Goal: Browse casually: Explore the website without a specific task or goal

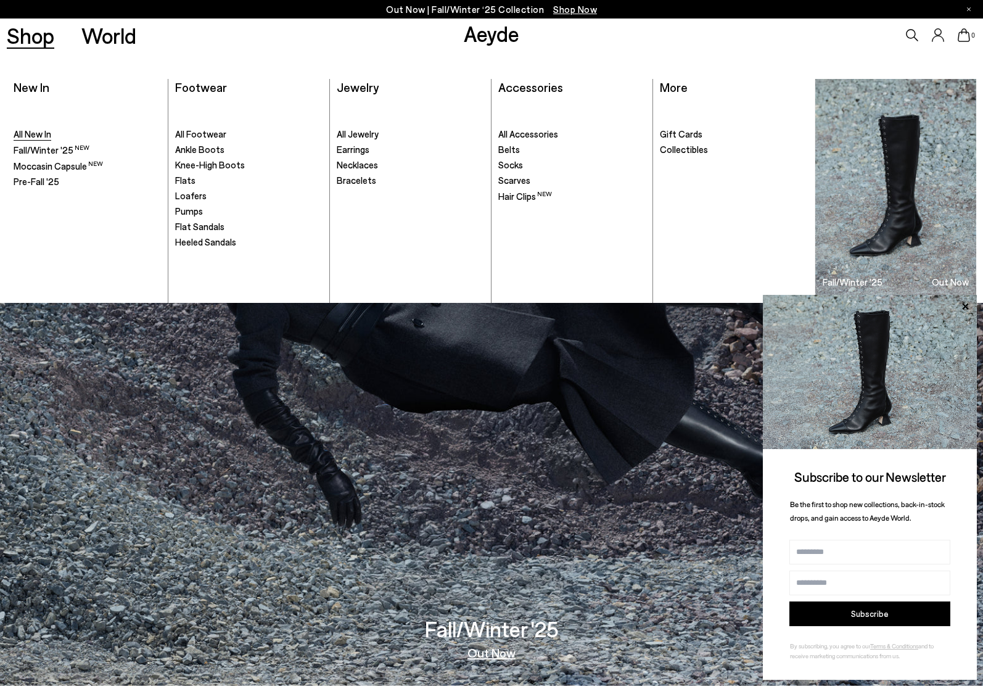
click at [33, 138] on span "All New In" at bounding box center [33, 133] width 38 height 11
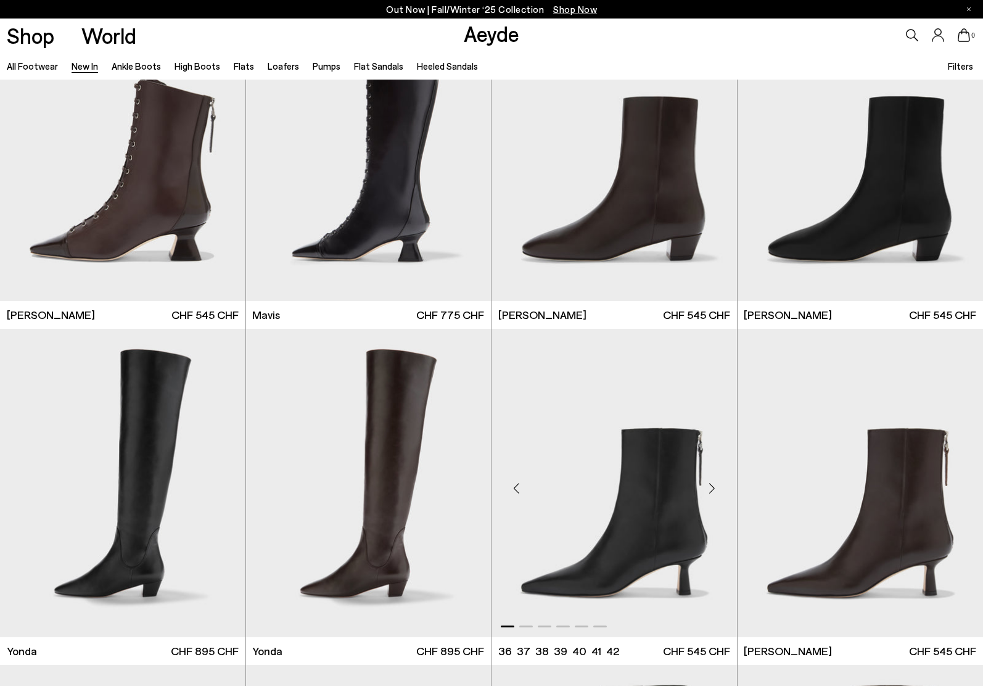
scroll to position [1653, 0]
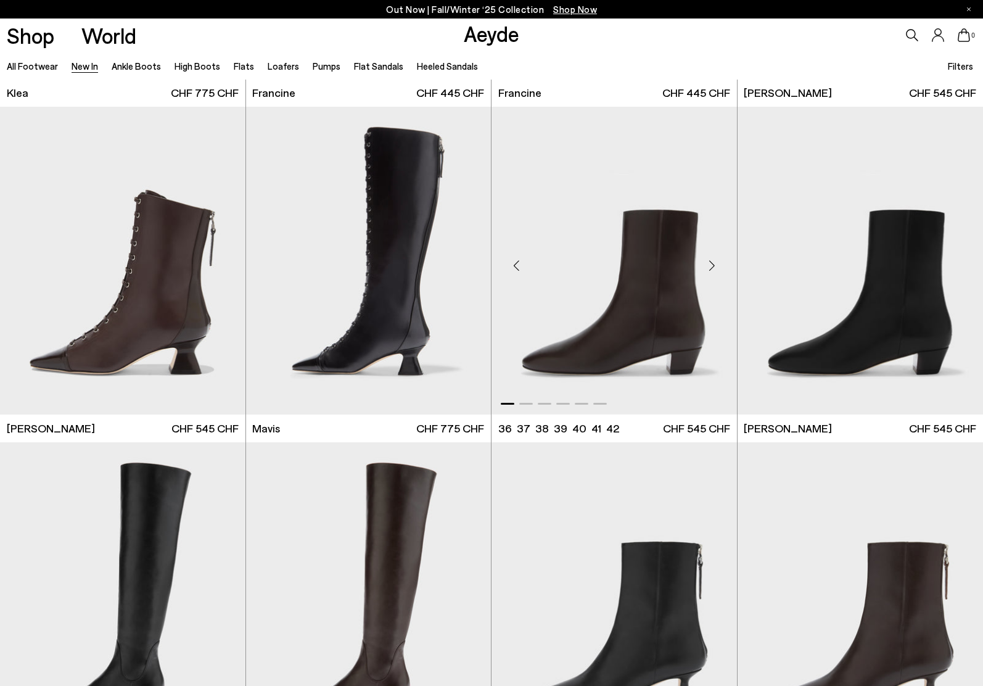
click at [713, 272] on div "Next slide" at bounding box center [712, 265] width 37 height 37
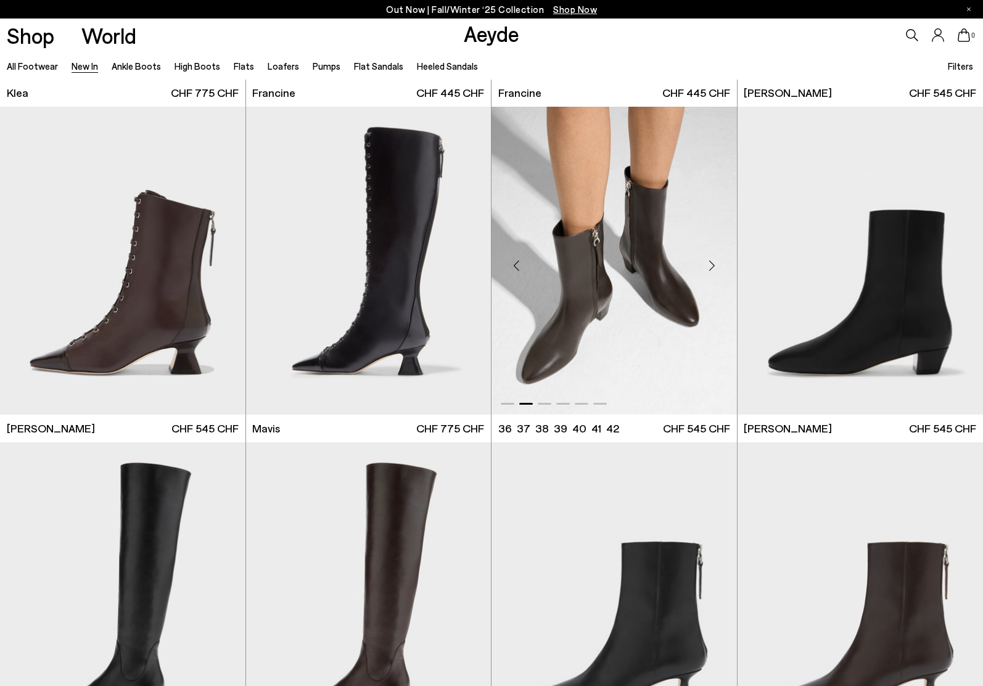
click at [711, 266] on div "Next slide" at bounding box center [712, 265] width 37 height 37
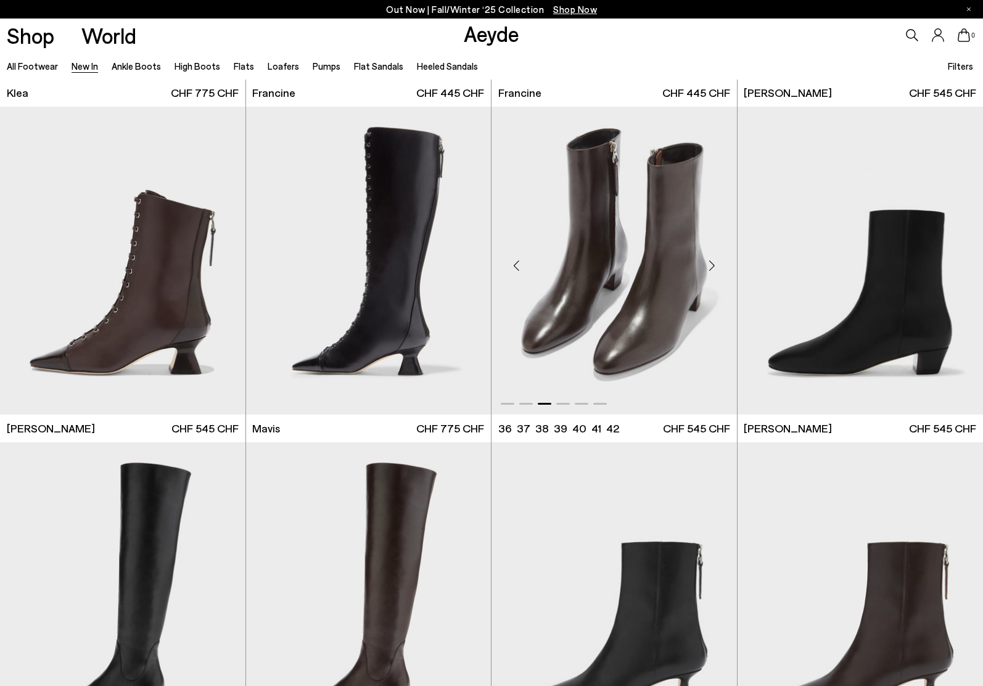
click at [711, 266] on div "Next slide" at bounding box center [712, 265] width 37 height 37
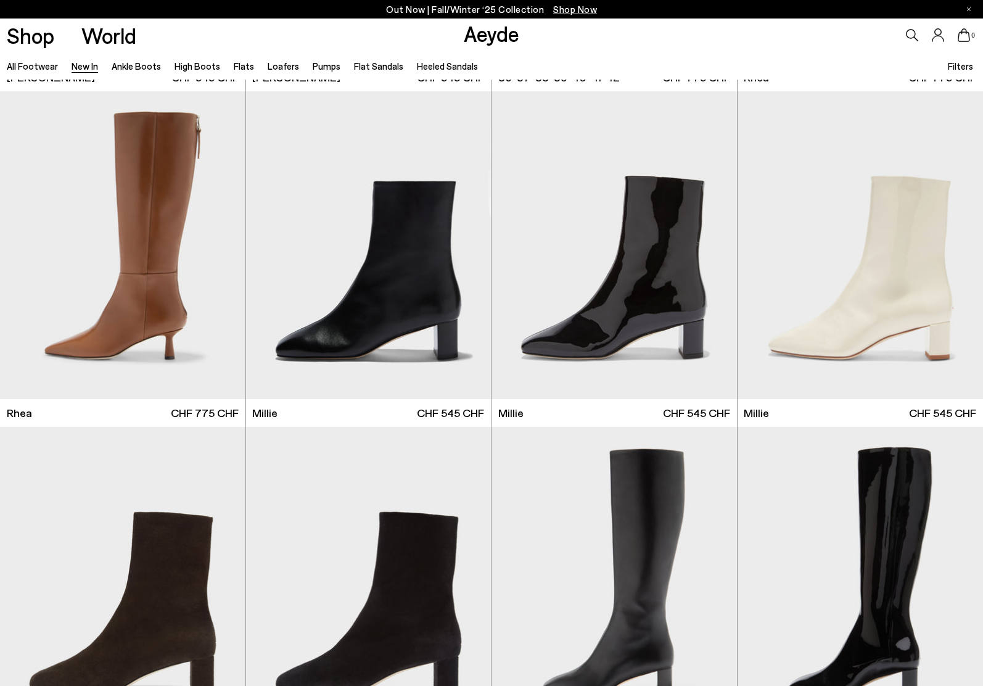
scroll to position [2724, 0]
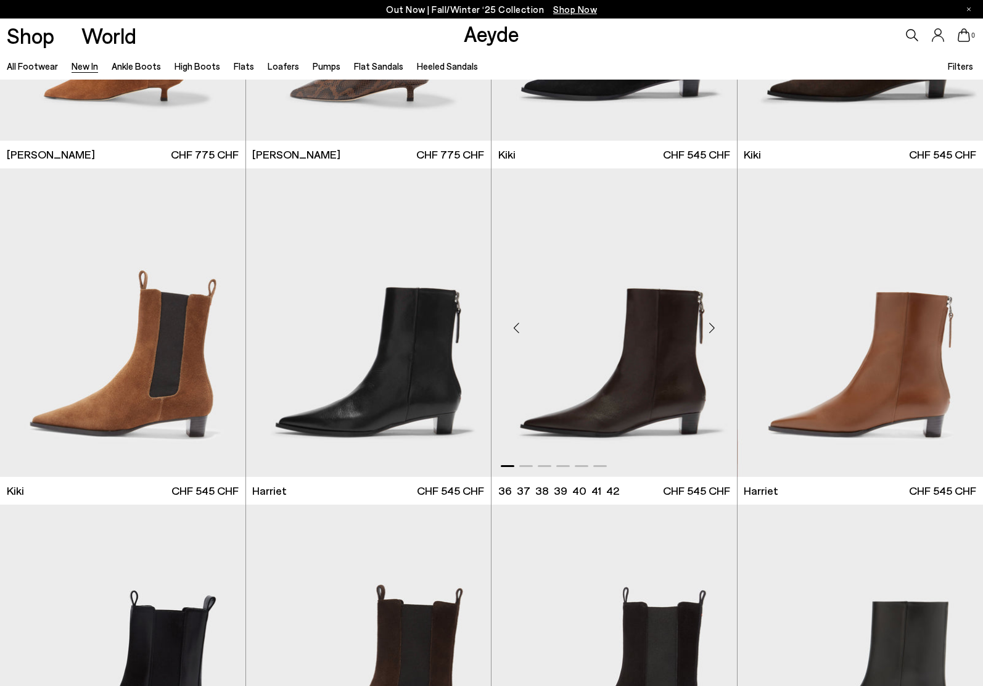
scroll to position [4952, 0]
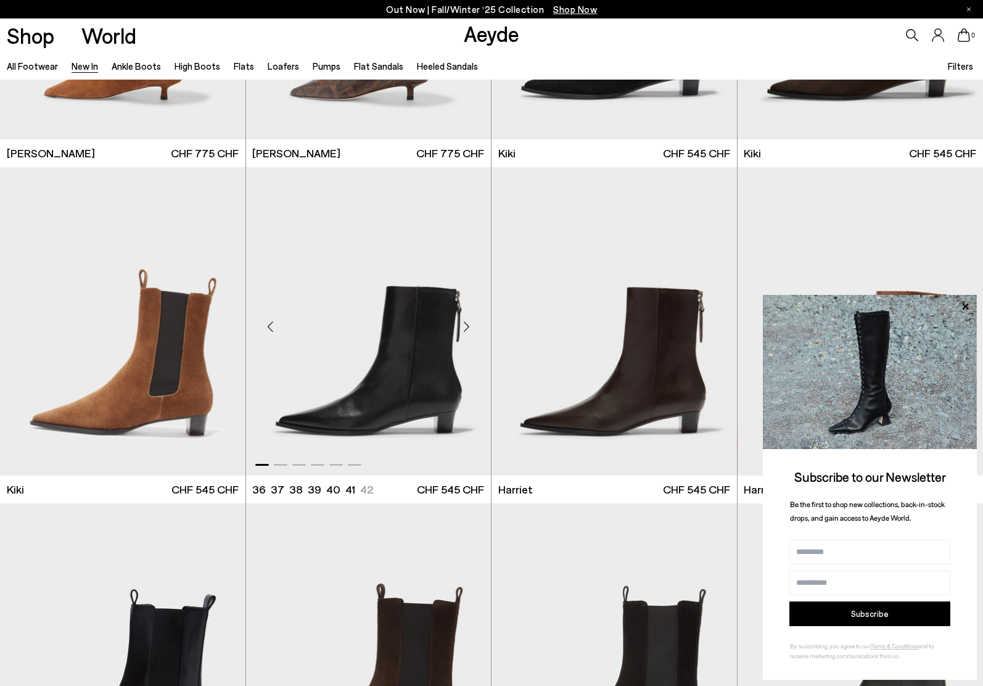
click at [473, 331] on div "Next slide" at bounding box center [466, 326] width 37 height 37
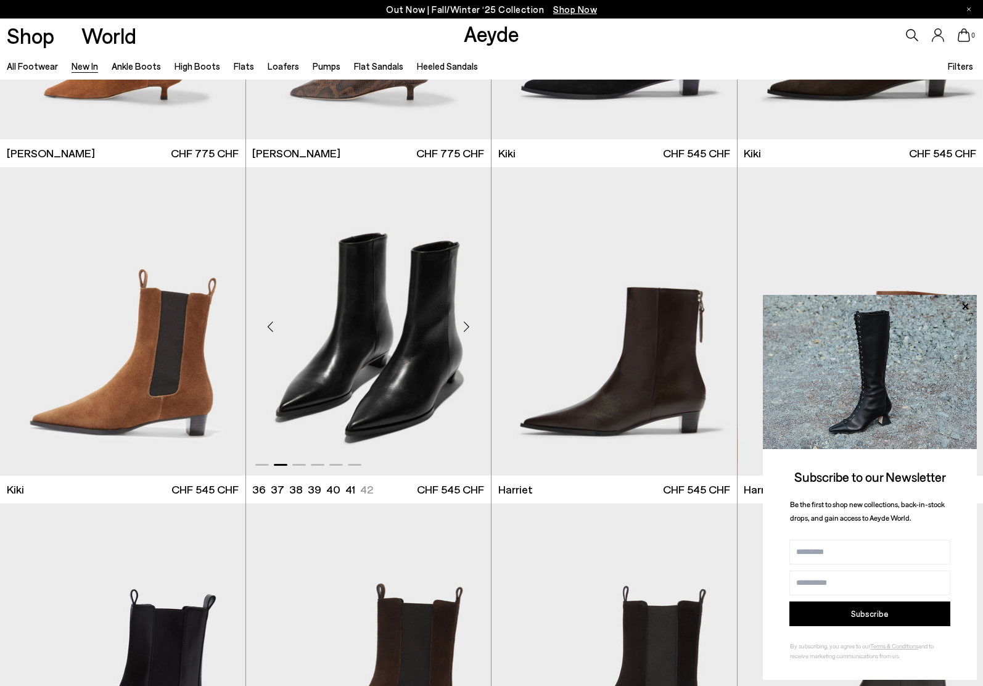
click at [473, 331] on div "Next slide" at bounding box center [466, 326] width 37 height 37
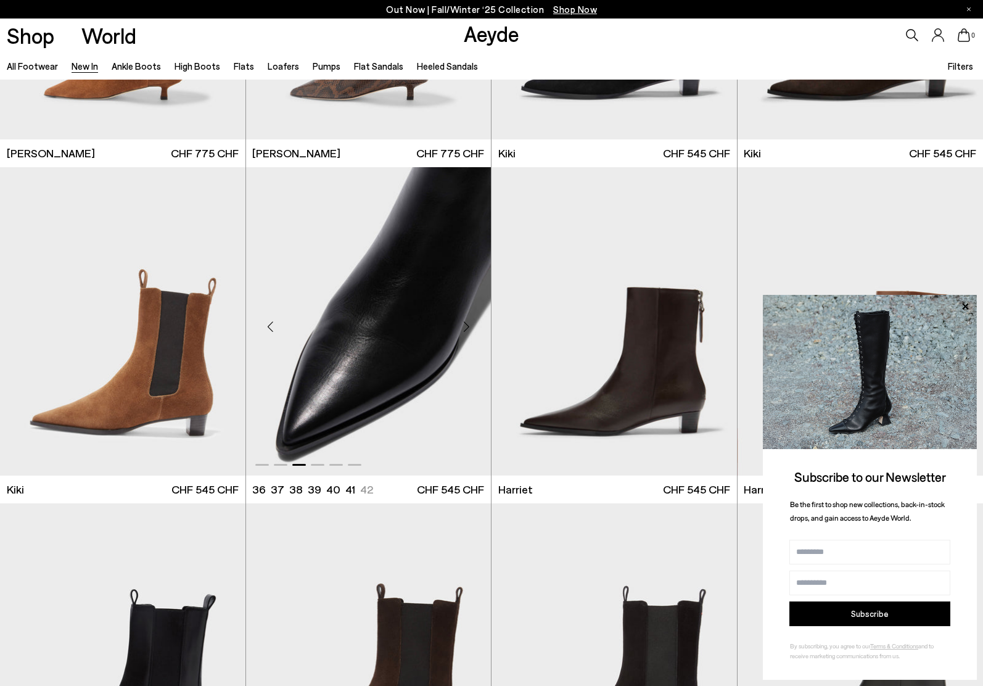
click at [473, 331] on div "Next slide" at bounding box center [466, 326] width 37 height 37
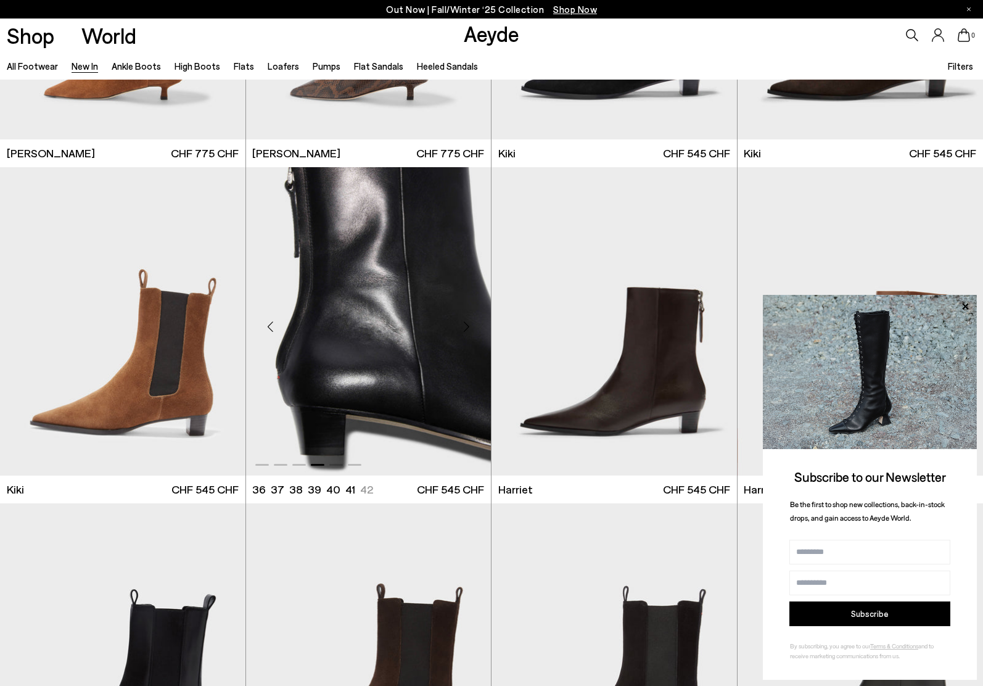
click at [473, 331] on div "Next slide" at bounding box center [466, 326] width 37 height 37
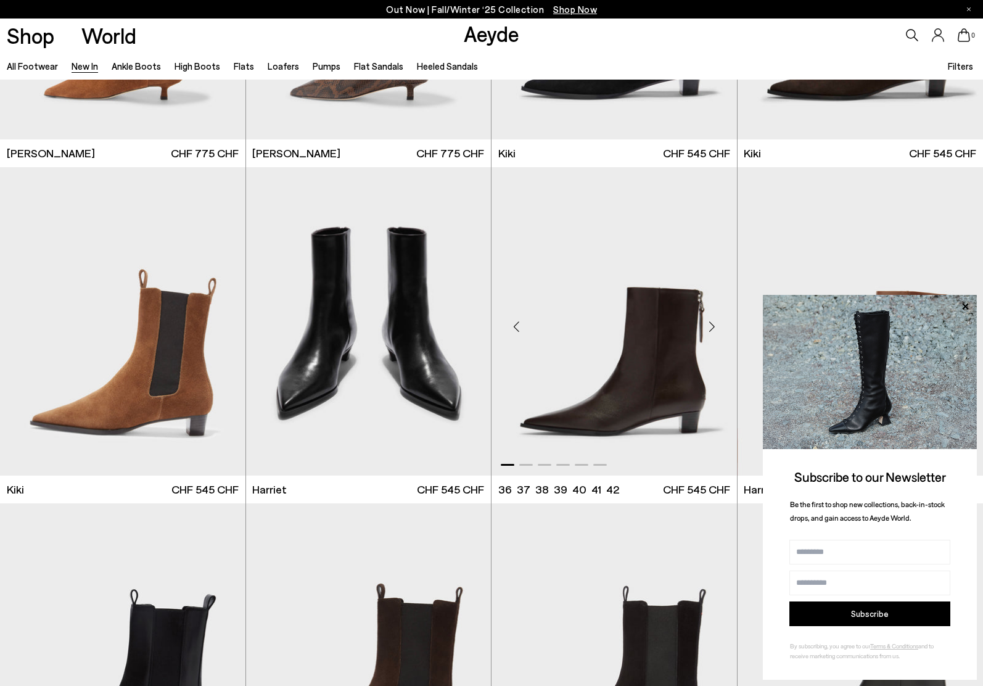
click at [712, 330] on div "Next slide" at bounding box center [712, 326] width 37 height 37
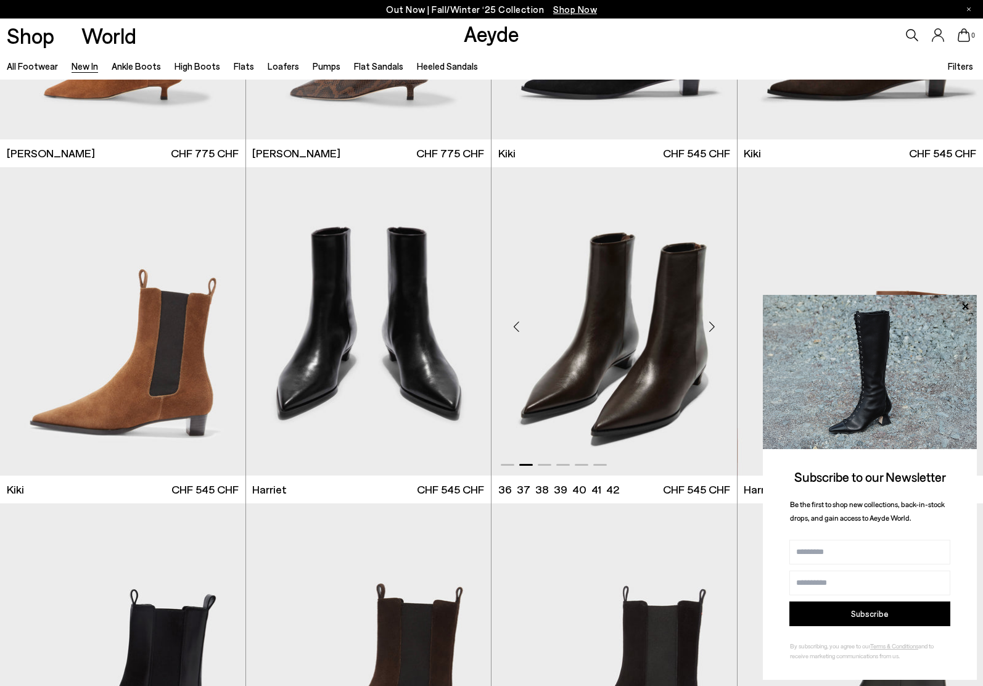
click at [712, 330] on div "Next slide" at bounding box center [712, 326] width 37 height 37
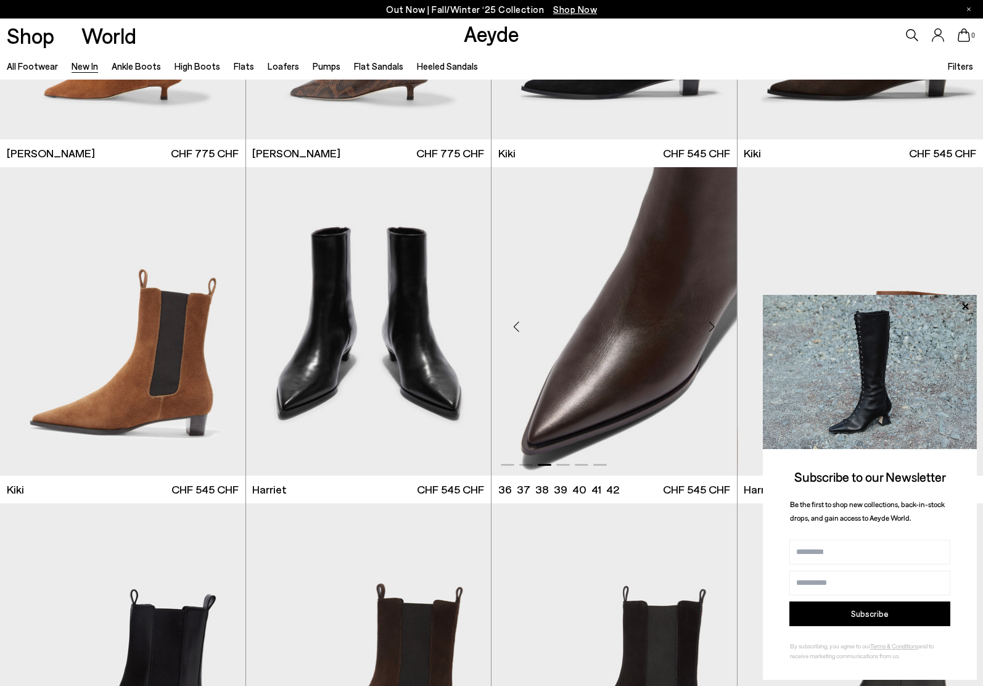
click at [712, 330] on div "Next slide" at bounding box center [712, 326] width 37 height 37
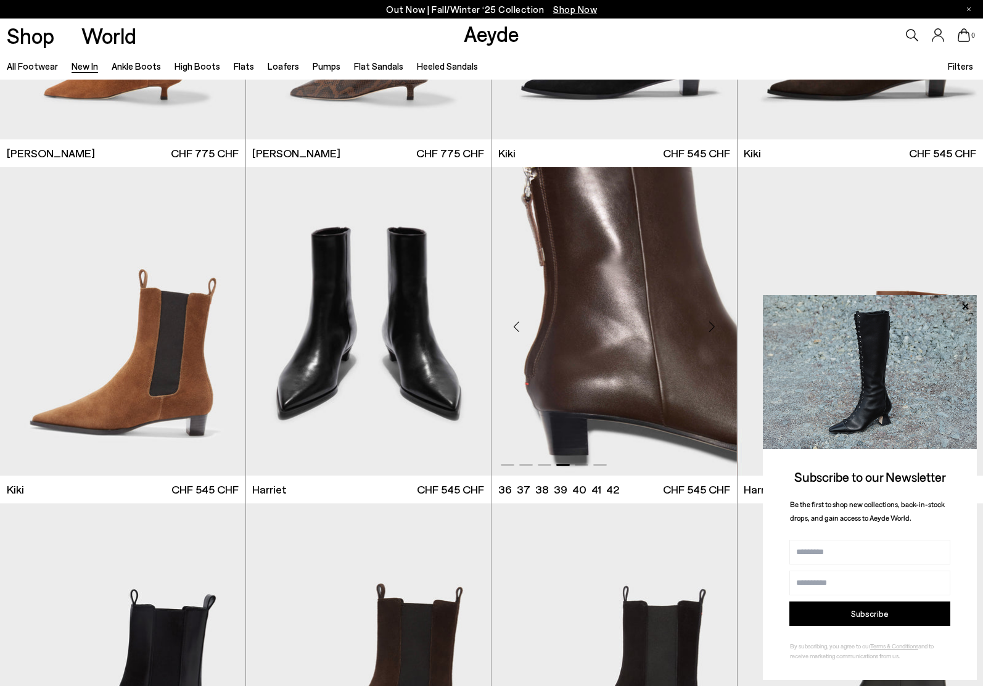
scroll to position [5457, 0]
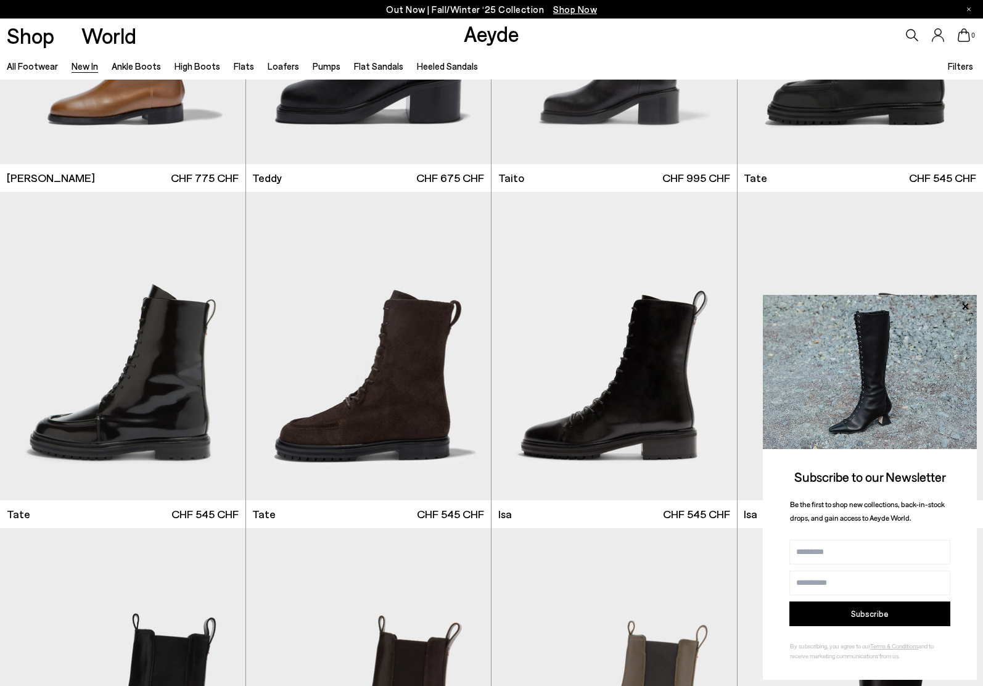
scroll to position [6479, 0]
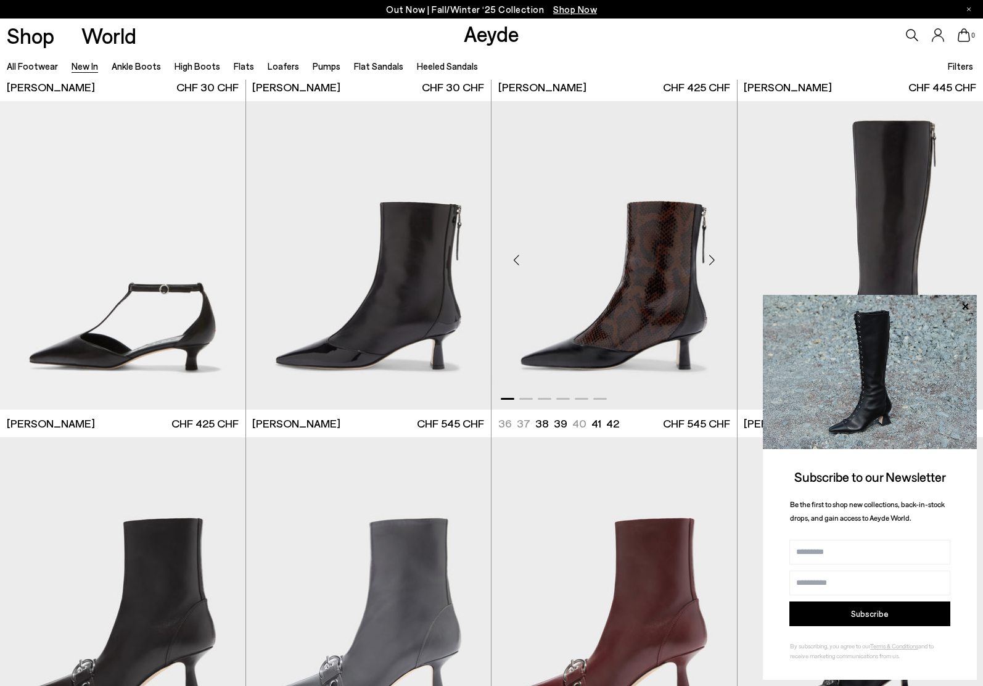
scroll to position [11181, 0]
